Goal: Complete application form

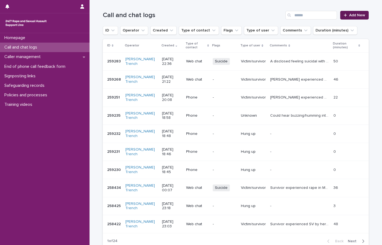
drag, startPoint x: 0, startPoint y: 0, endPoint x: 354, endPoint y: 13, distance: 354.0
click at [354, 13] on span "Add New" at bounding box center [357, 15] width 16 height 4
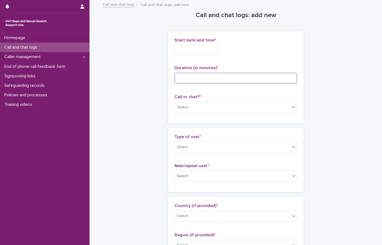
click at [188, 82] on input at bounding box center [235, 78] width 123 height 11
type input "**"
click at [197, 47] on input "text" at bounding box center [195, 49] width 43 height 9
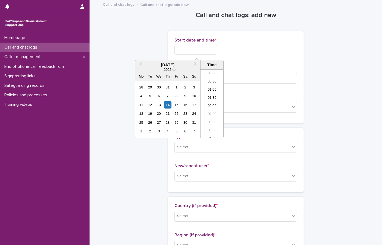
scroll to position [323, 0]
click at [207, 125] on li "23:00" at bounding box center [211, 126] width 23 height 8
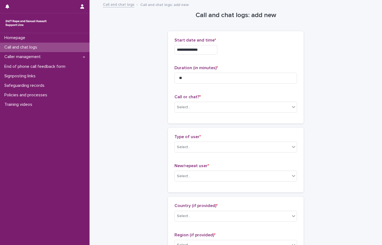
click at [200, 52] on input "**********" at bounding box center [195, 49] width 43 height 9
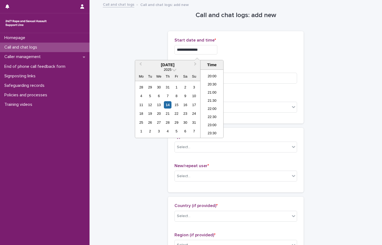
type input "**********"
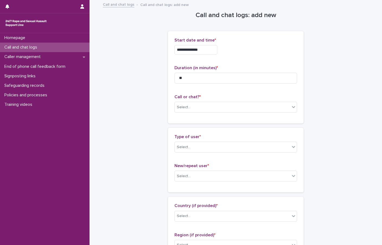
click at [187, 112] on div "Select..." at bounding box center [235, 107] width 123 height 11
click at [187, 123] on div "Web chat" at bounding box center [234, 126] width 122 height 9
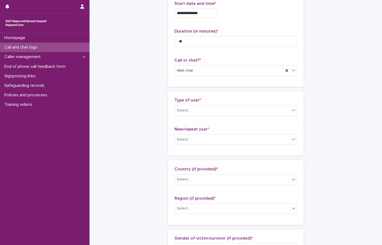
scroll to position [81, 0]
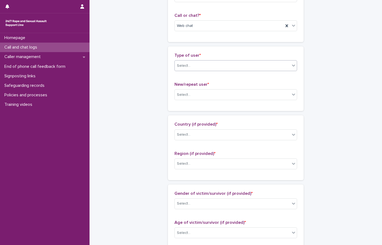
click at [202, 67] on div "Select..." at bounding box center [232, 65] width 115 height 9
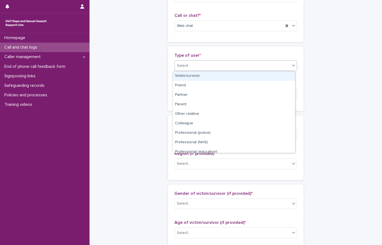
click at [192, 75] on div "Victim/survivor" at bounding box center [234, 75] width 122 height 9
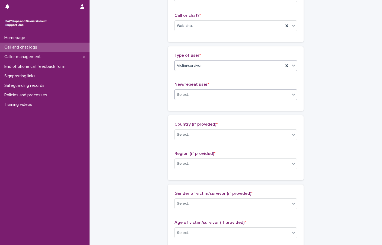
click at [194, 96] on div "Select..." at bounding box center [232, 94] width 115 height 9
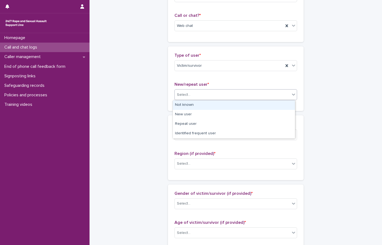
click at [196, 102] on div "Not known" at bounding box center [234, 104] width 122 height 9
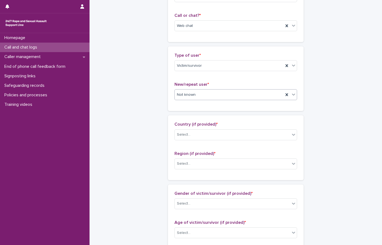
scroll to position [136, 0]
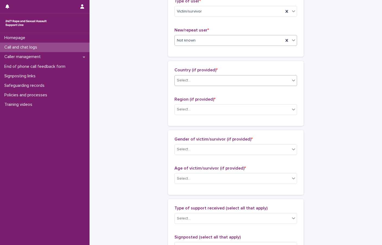
click at [201, 84] on div "Select..." at bounding box center [232, 80] width 115 height 9
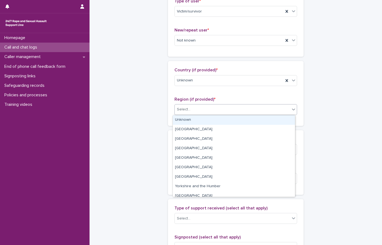
click at [189, 107] on div "Select..." at bounding box center [232, 109] width 115 height 9
click at [187, 114] on div "Select..." at bounding box center [235, 109] width 123 height 11
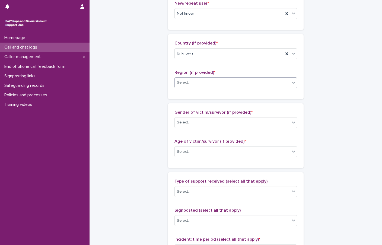
scroll to position [163, 0]
click at [179, 84] on div "Select..." at bounding box center [184, 82] width 14 height 6
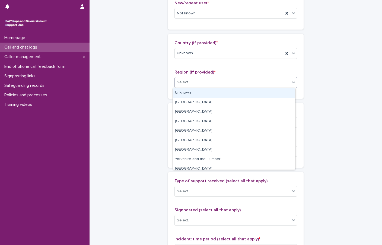
click at [180, 92] on div "Unknown" at bounding box center [234, 92] width 122 height 9
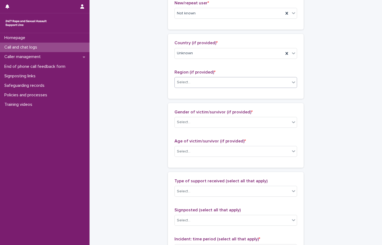
click at [154, 88] on div "**********" at bounding box center [236, 131] width 266 height 587
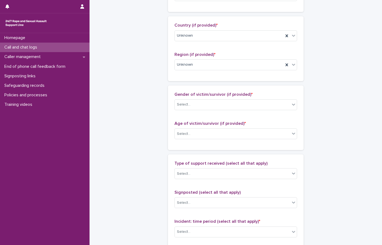
scroll to position [190, 0]
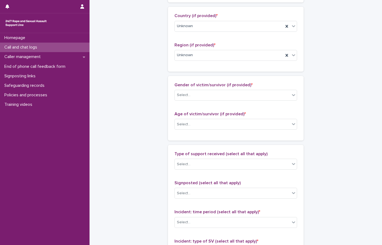
click at [193, 102] on div "Gender of victim/survivor (if provided) * Select..." at bounding box center [235, 93] width 123 height 23
click at [196, 97] on div "Select..." at bounding box center [232, 95] width 115 height 9
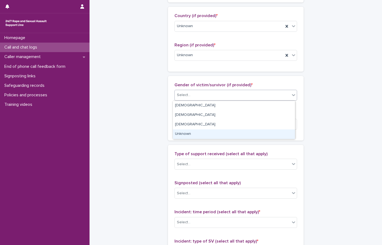
click at [192, 132] on div "Unknown" at bounding box center [234, 133] width 122 height 9
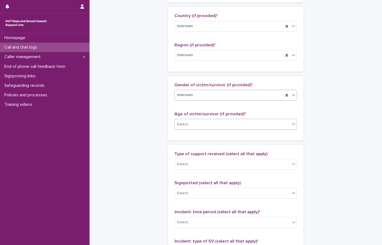
click at [194, 126] on div "Select..." at bounding box center [232, 124] width 115 height 9
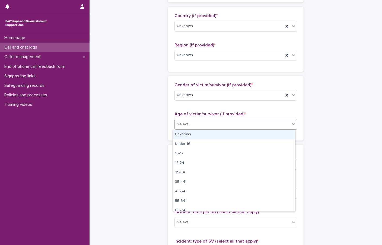
click at [195, 134] on div "Unknown" at bounding box center [234, 134] width 122 height 9
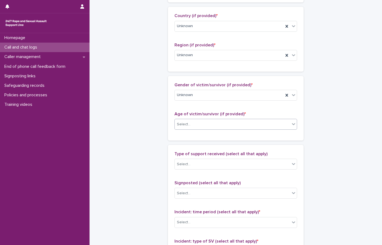
click at [153, 123] on div "**********" at bounding box center [236, 104] width 266 height 587
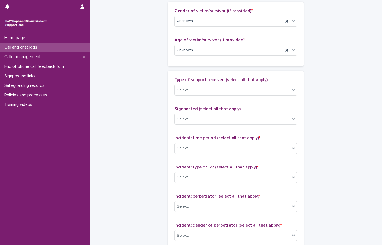
scroll to position [271, 0]
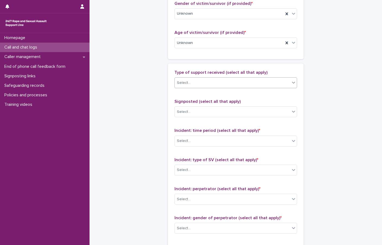
click at [203, 85] on div "Select..." at bounding box center [232, 82] width 115 height 9
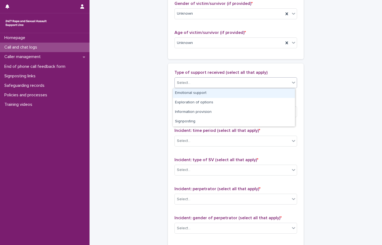
click at [204, 92] on div "Emotional support" at bounding box center [234, 92] width 122 height 9
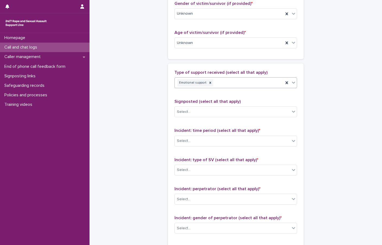
click at [243, 82] on div "Emotional support" at bounding box center [229, 82] width 109 height 9
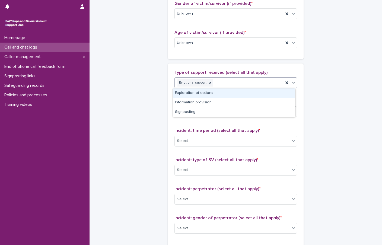
click at [205, 93] on div "Exploration of options" at bounding box center [234, 92] width 122 height 9
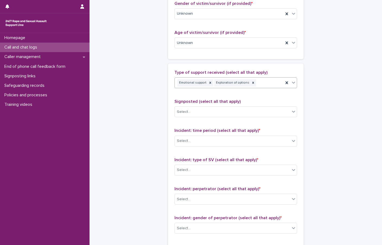
click at [259, 81] on div "Emotional support Exploration of options" at bounding box center [229, 82] width 109 height 9
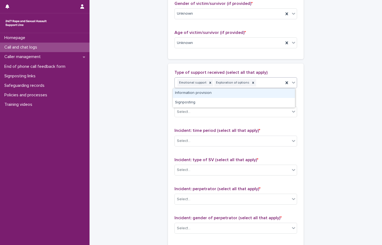
click at [196, 93] on div "Information provision" at bounding box center [234, 92] width 122 height 9
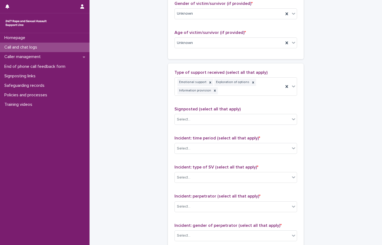
click at [146, 86] on div "**********" at bounding box center [236, 26] width 266 height 595
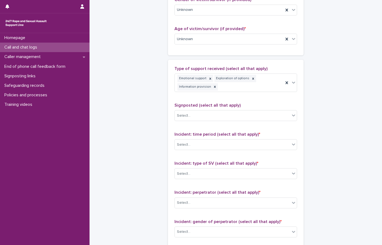
scroll to position [302, 0]
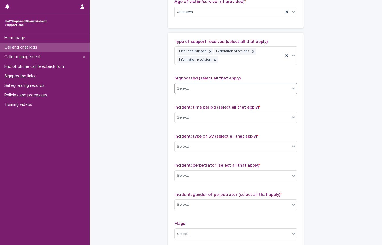
click at [197, 89] on div "Select..." at bounding box center [232, 88] width 115 height 9
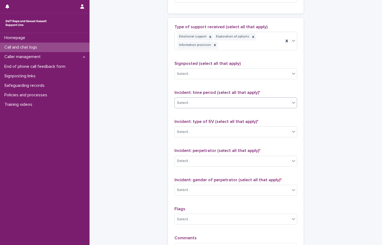
scroll to position [329, 0]
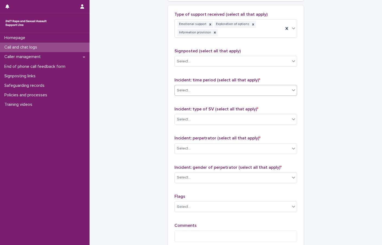
click at [217, 87] on div "Select..." at bounding box center [232, 90] width 115 height 9
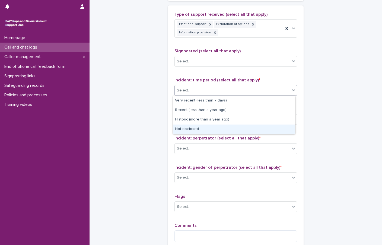
click at [187, 127] on div "Not disclosed" at bounding box center [234, 129] width 122 height 9
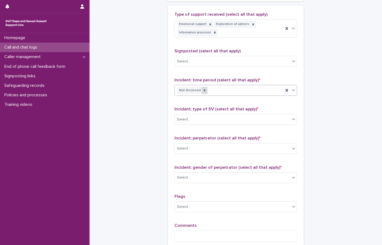
click at [204, 91] on icon at bounding box center [205, 91] width 2 height 2
click at [206, 91] on div "Select..." at bounding box center [232, 90] width 115 height 9
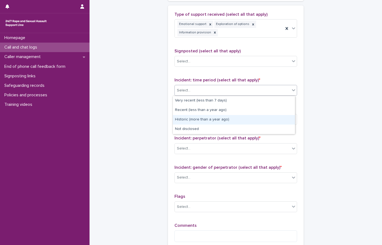
click at [219, 119] on div "Historic (more than a year ago)" at bounding box center [234, 119] width 122 height 9
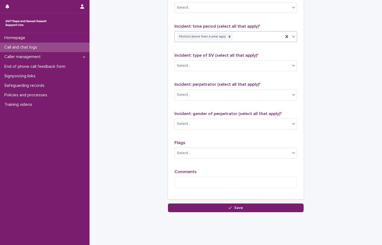
scroll to position [384, 0]
click at [190, 69] on div "Select..." at bounding box center [232, 65] width 115 height 9
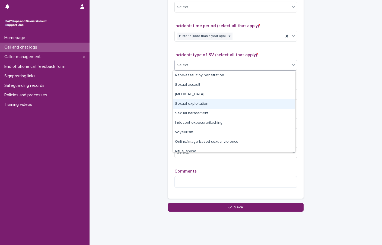
scroll to position [14, 0]
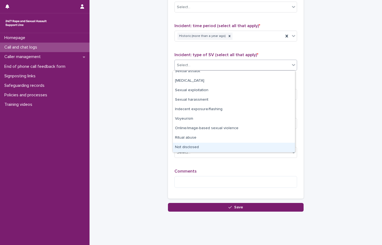
click at [191, 145] on div "Not disclosed" at bounding box center [234, 147] width 122 height 9
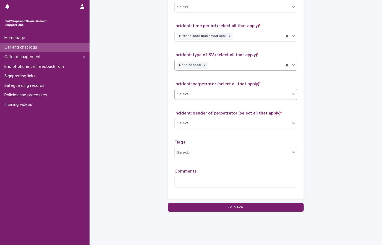
click at [196, 95] on div "Select..." at bounding box center [232, 94] width 115 height 9
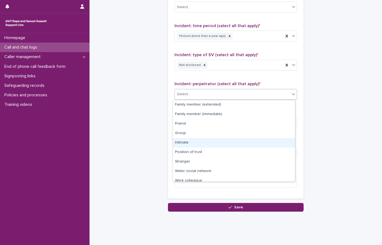
click at [196, 142] on div "Intimate" at bounding box center [234, 142] width 122 height 9
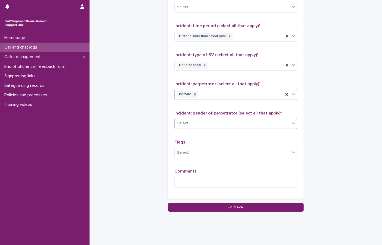
click at [198, 123] on div "Select..." at bounding box center [232, 123] width 115 height 9
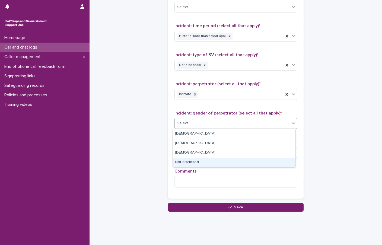
click at [183, 164] on div "Not disclosed" at bounding box center [234, 162] width 122 height 9
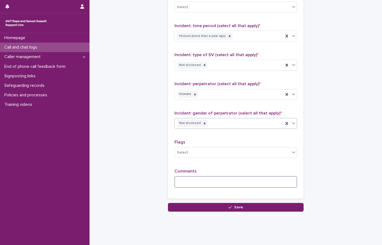
click at [183, 183] on textarea at bounding box center [235, 182] width 123 height 12
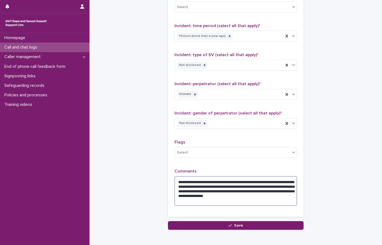
click at [232, 195] on textarea "**********" at bounding box center [235, 191] width 123 height 30
click at [282, 197] on textarea "**********" at bounding box center [235, 191] width 123 height 30
click at [225, 199] on textarea "**********" at bounding box center [235, 191] width 123 height 30
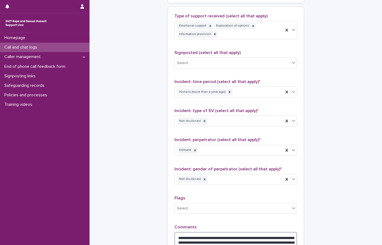
scroll to position [411, 0]
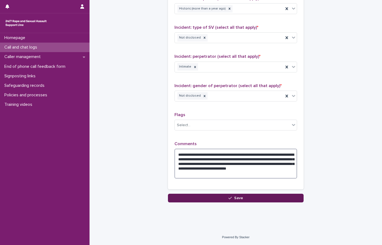
type textarea "**********"
click at [187, 197] on button "Save" at bounding box center [236, 198] width 136 height 9
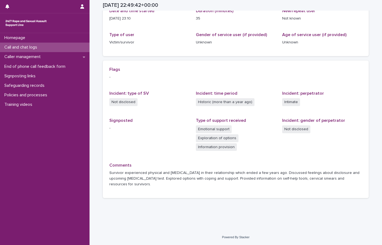
scroll to position [58, 0]
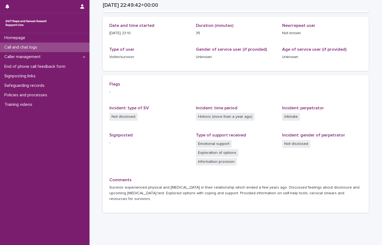
click at [31, 49] on p "Call and chat logs" at bounding box center [21, 47] width 39 height 5
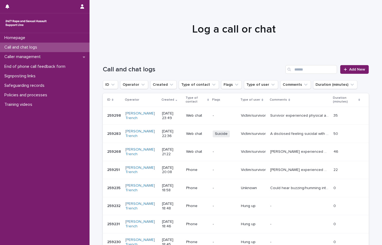
click at [376, 27] on div "Log a call or chat" at bounding box center [234, 29] width 288 height 13
